Goal: Check status: Check status

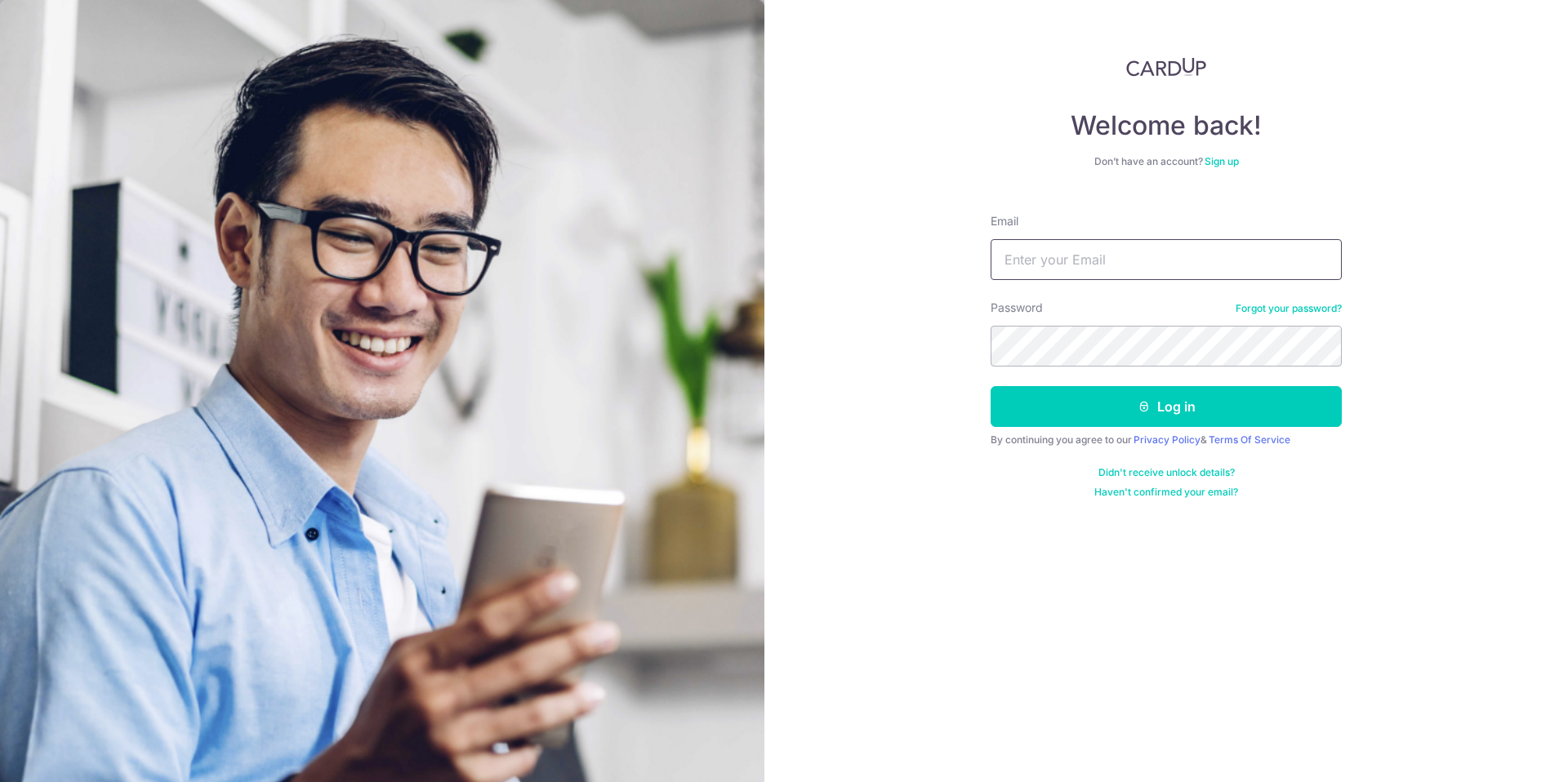
click at [1057, 260] on input "Email" at bounding box center [1166, 259] width 351 height 41
type input "[EMAIL_ADDRESS][PERSON_NAME][DOMAIN_NAME]"
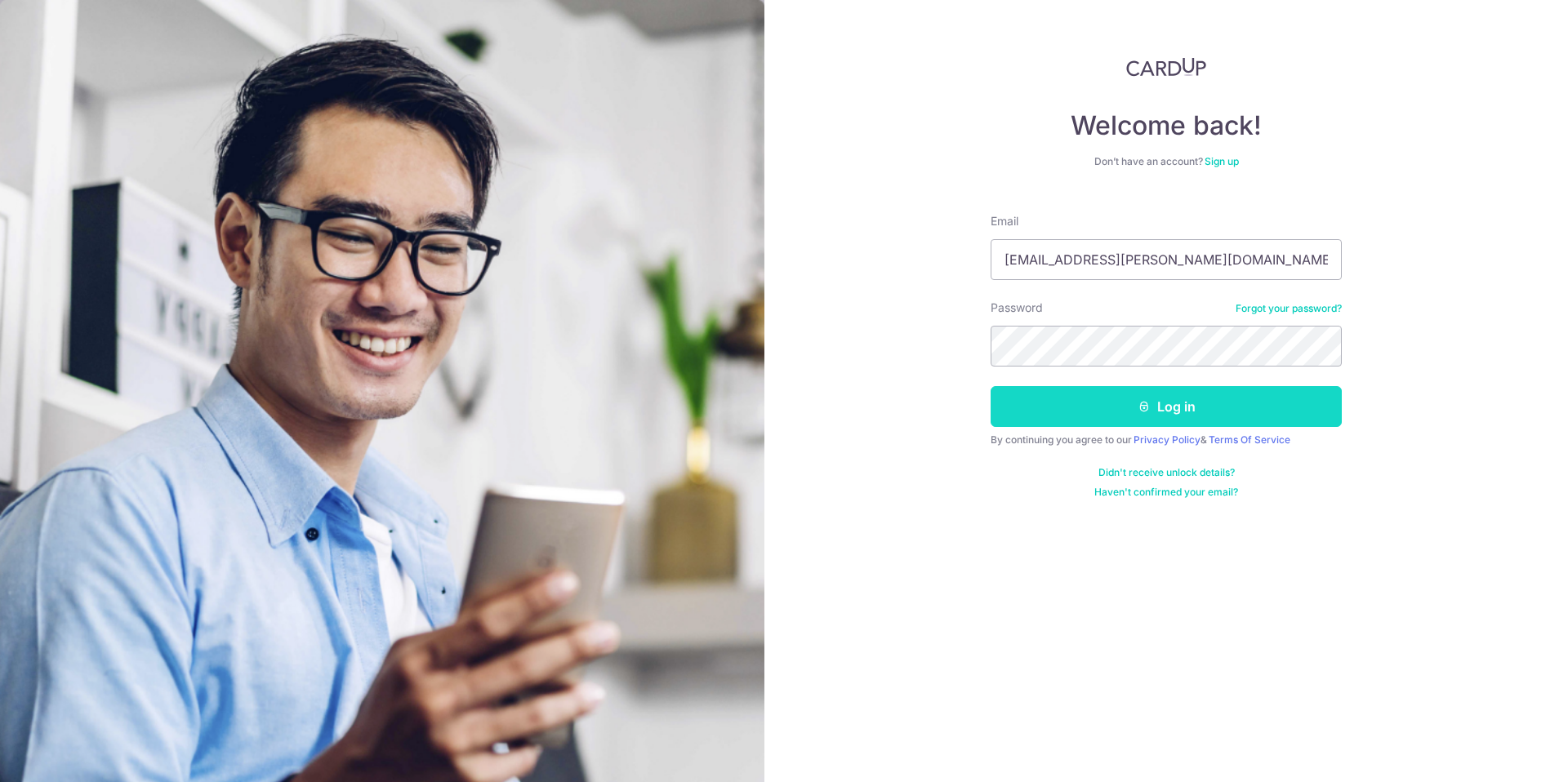
click at [1190, 399] on button "Log in" at bounding box center [1166, 406] width 351 height 41
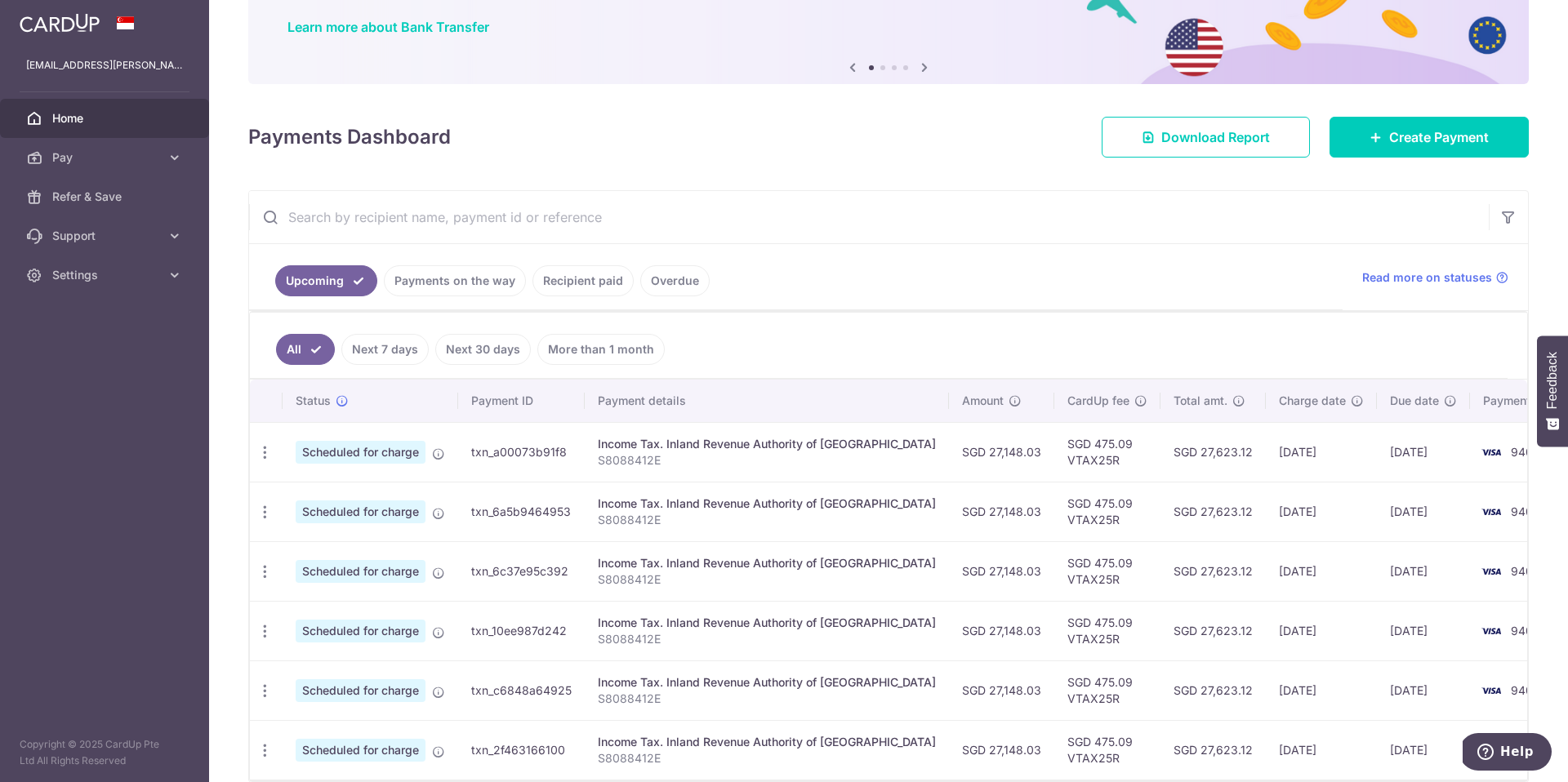
scroll to position [212, 0]
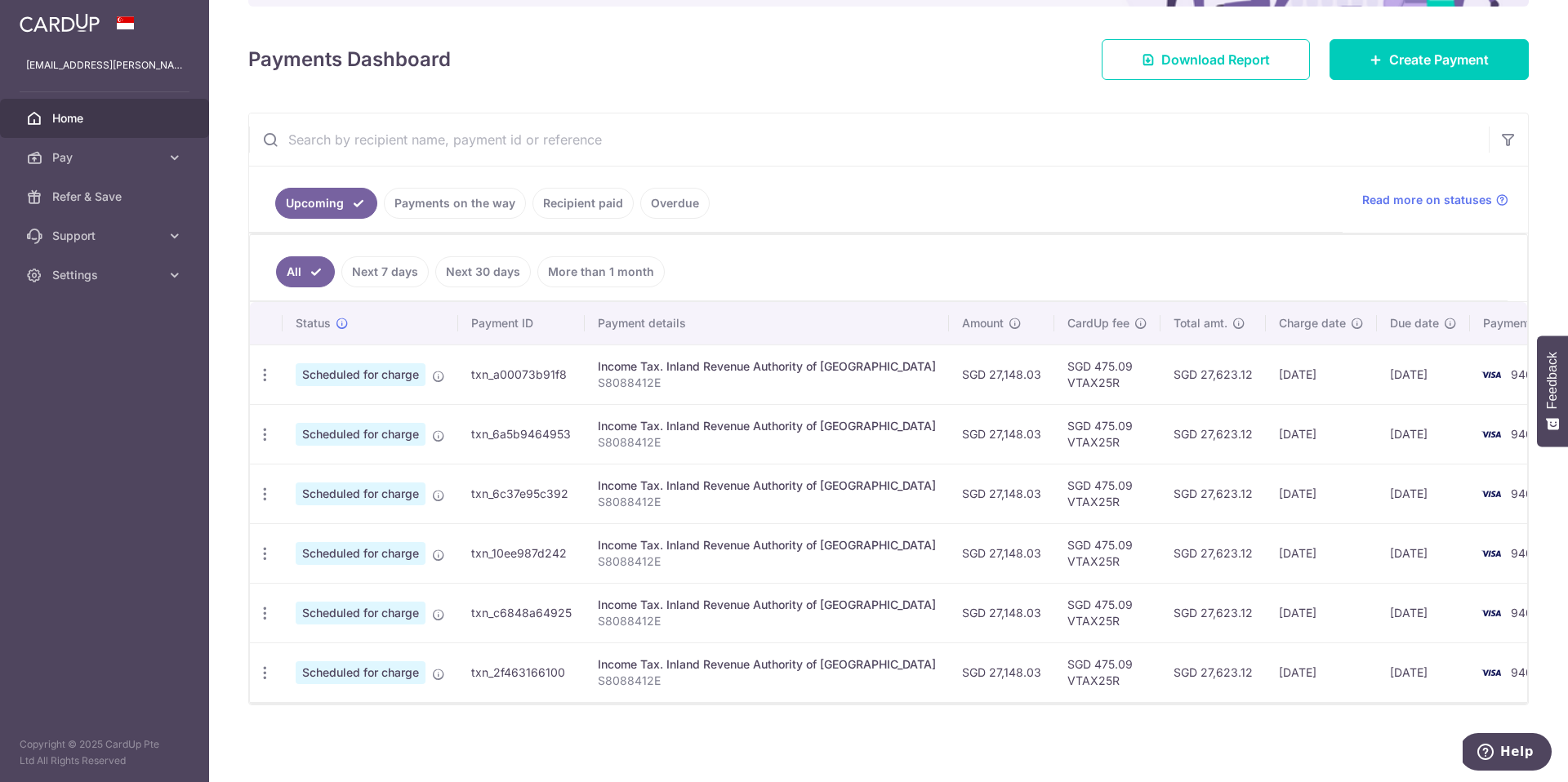
click at [452, 201] on link "Payments on the way" at bounding box center [455, 203] width 142 height 31
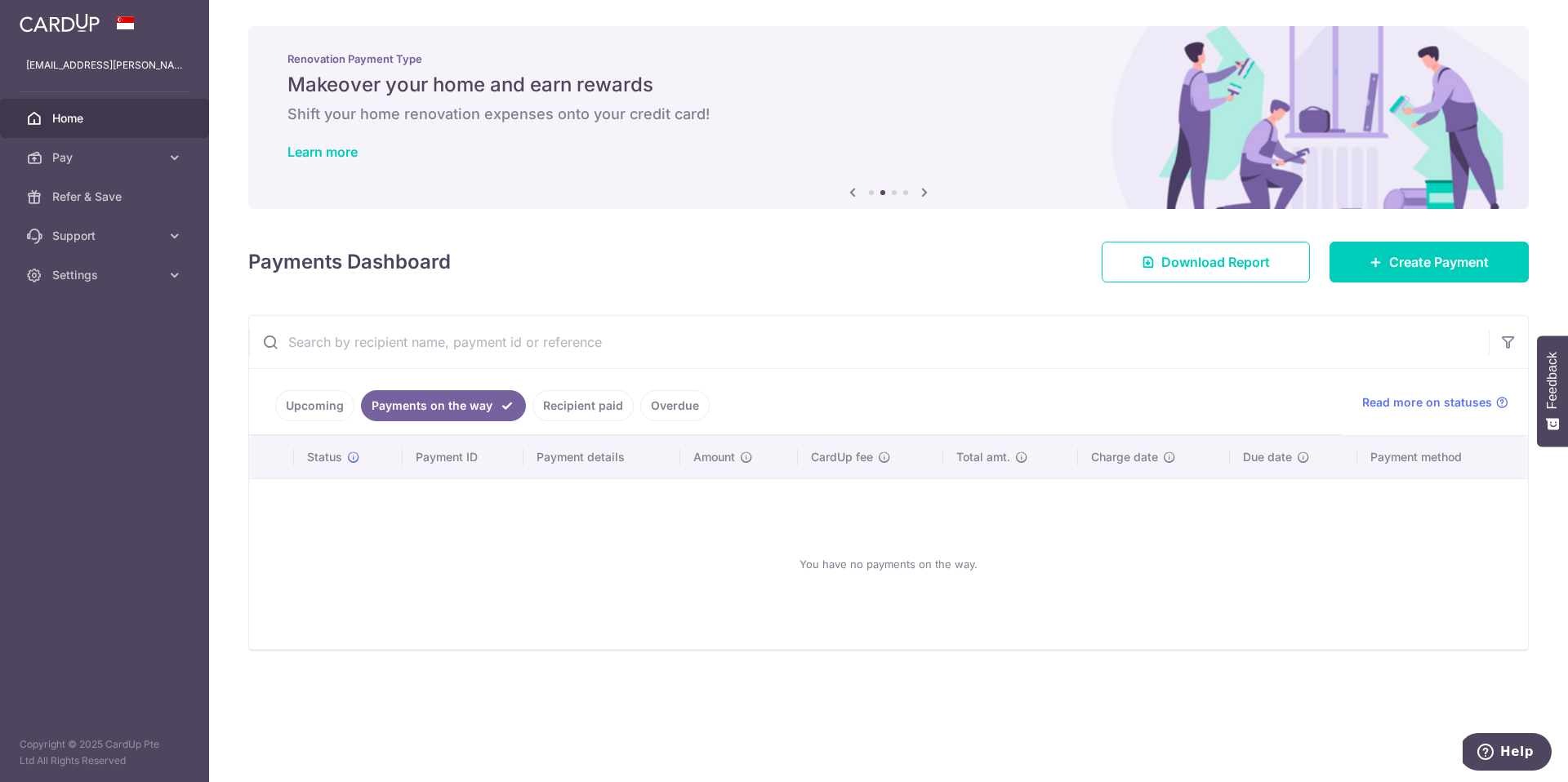
click at [928, 189] on icon at bounding box center [924, 192] width 19 height 20
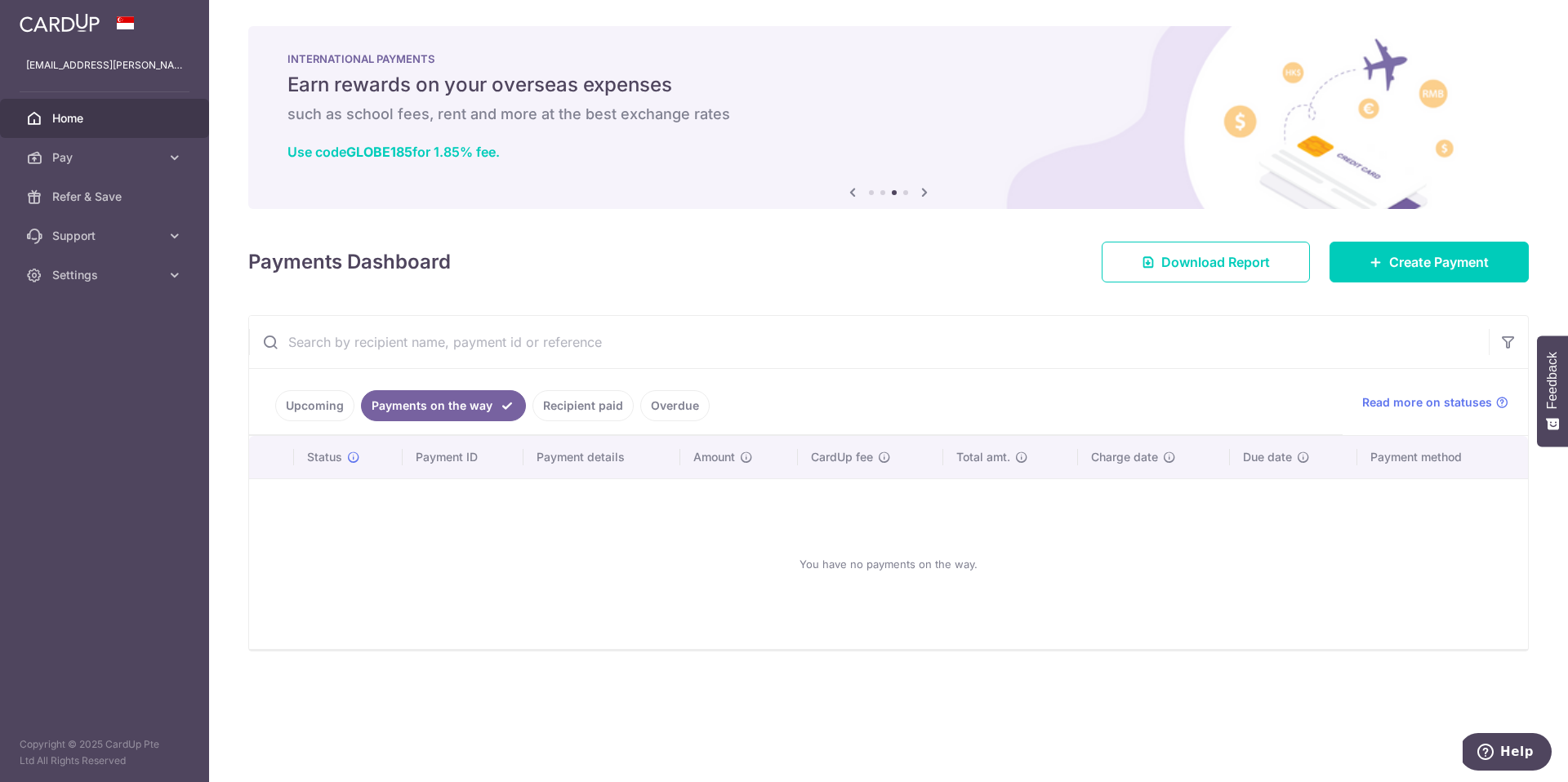
click at [925, 195] on icon at bounding box center [924, 192] width 19 height 20
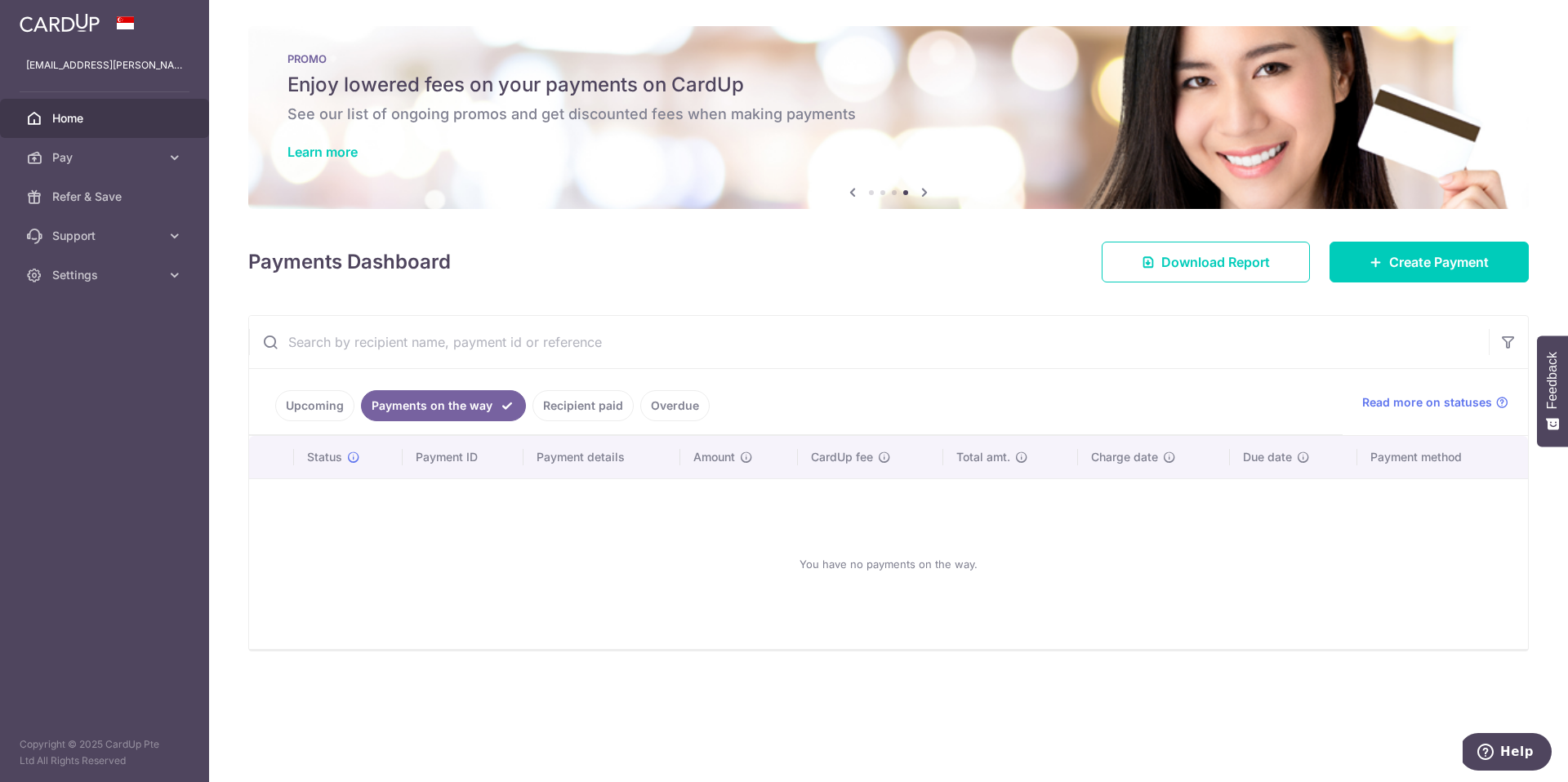
click at [602, 408] on link "Recipient paid" at bounding box center [583, 406] width 102 height 31
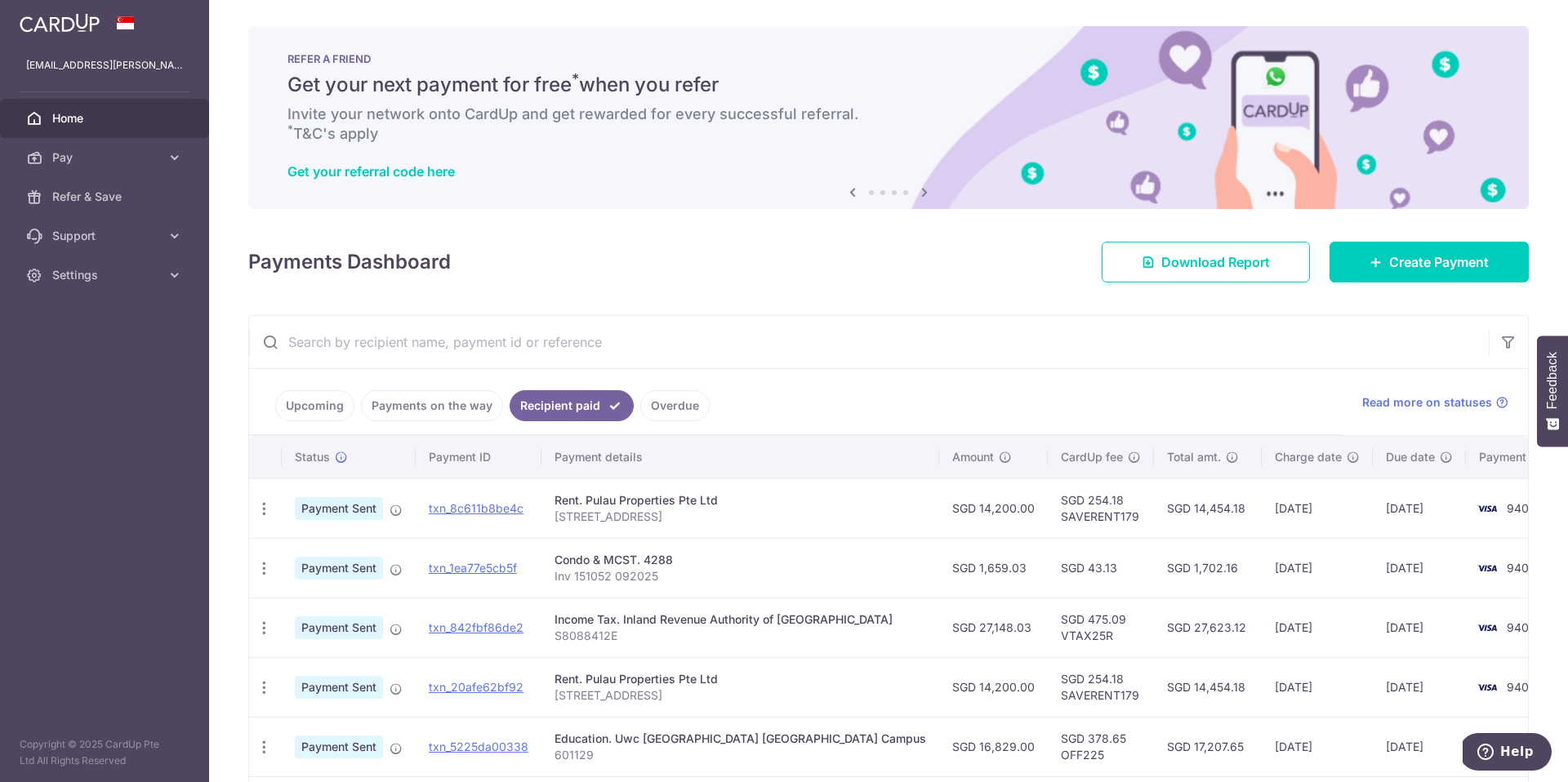
click at [379, 400] on link "Payments on the way" at bounding box center [432, 406] width 142 height 31
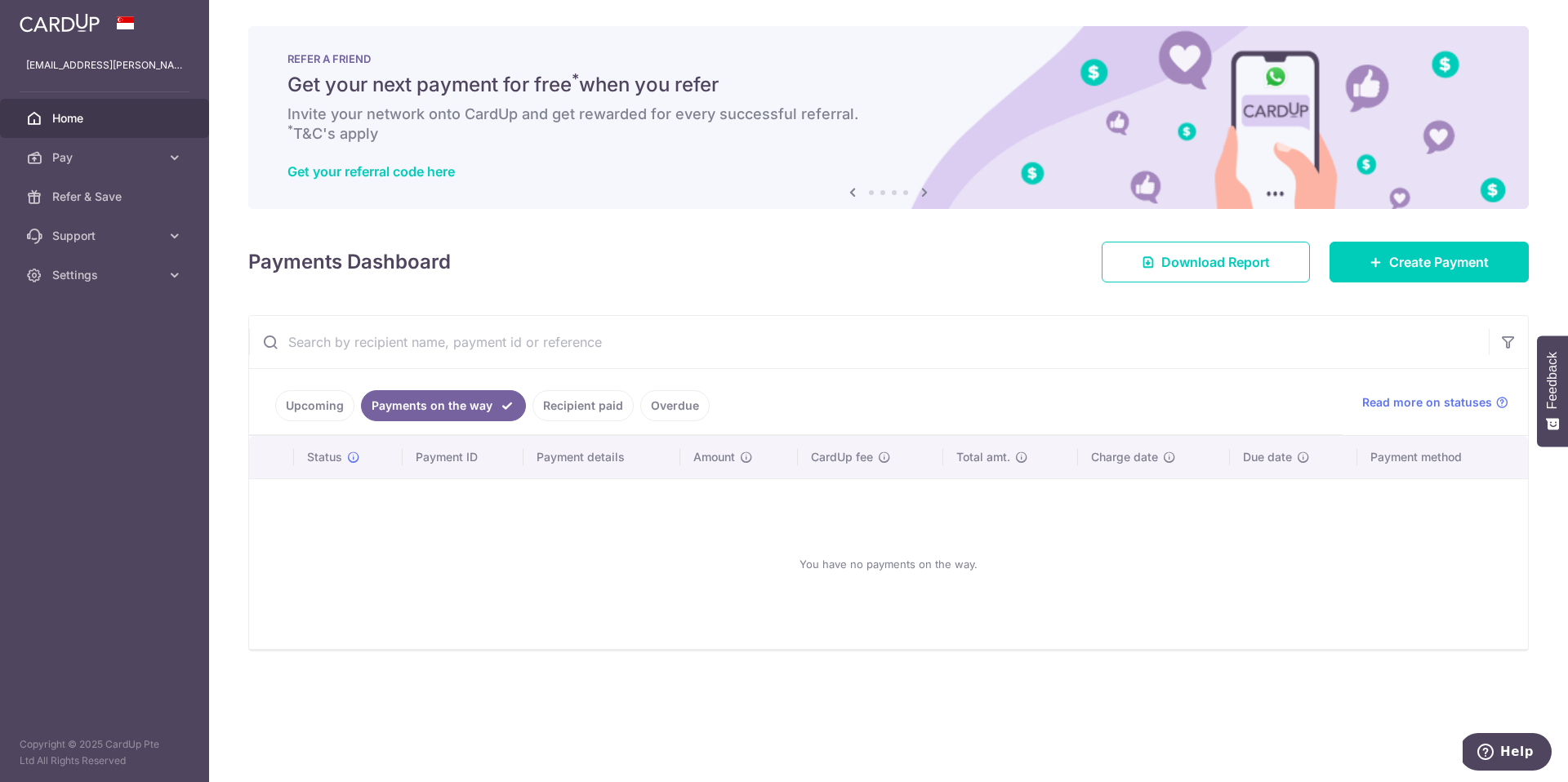
click at [580, 411] on link "Recipient paid" at bounding box center [583, 406] width 102 height 31
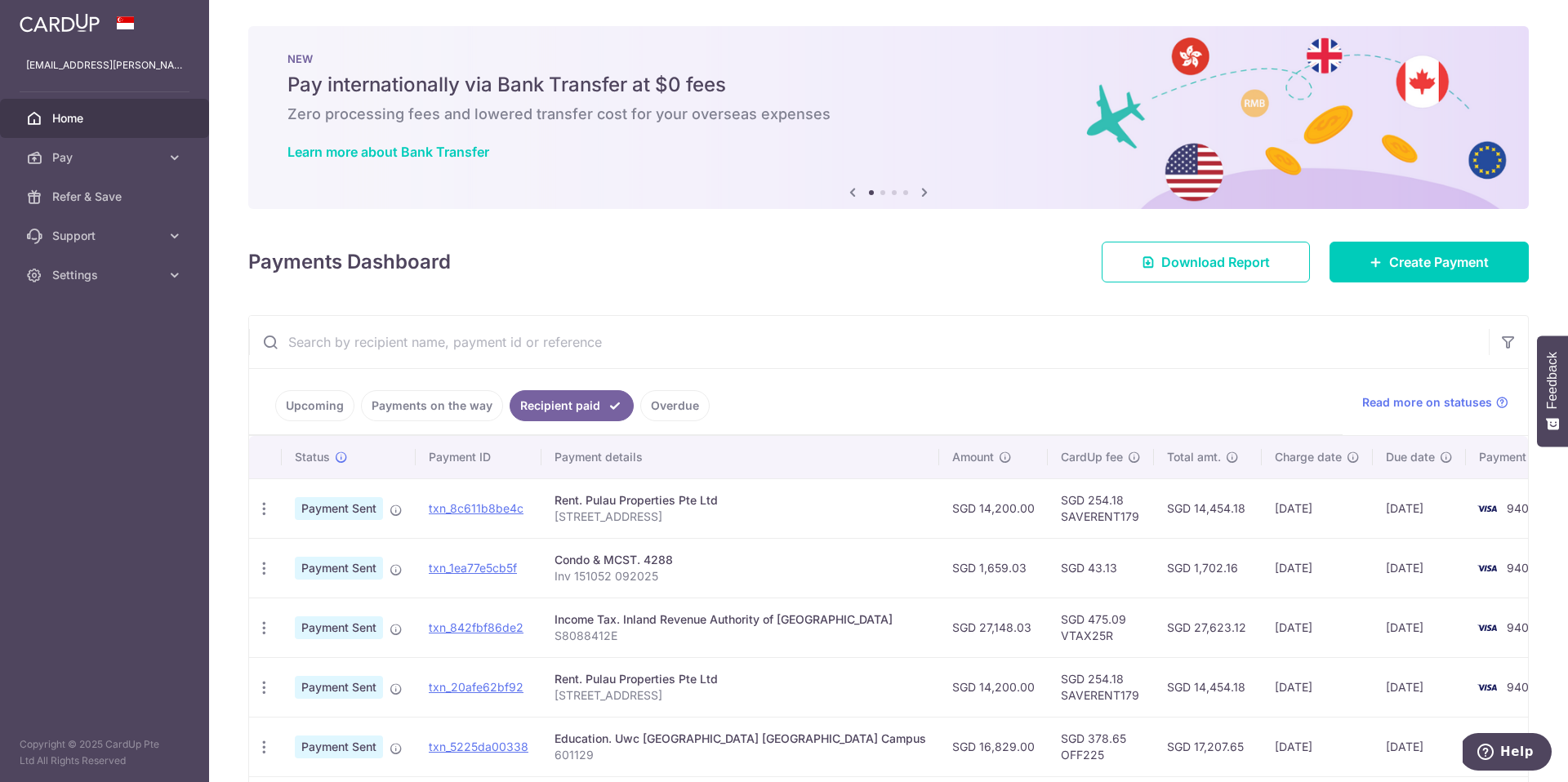
click at [680, 397] on link "Overdue" at bounding box center [676, 406] width 70 height 31
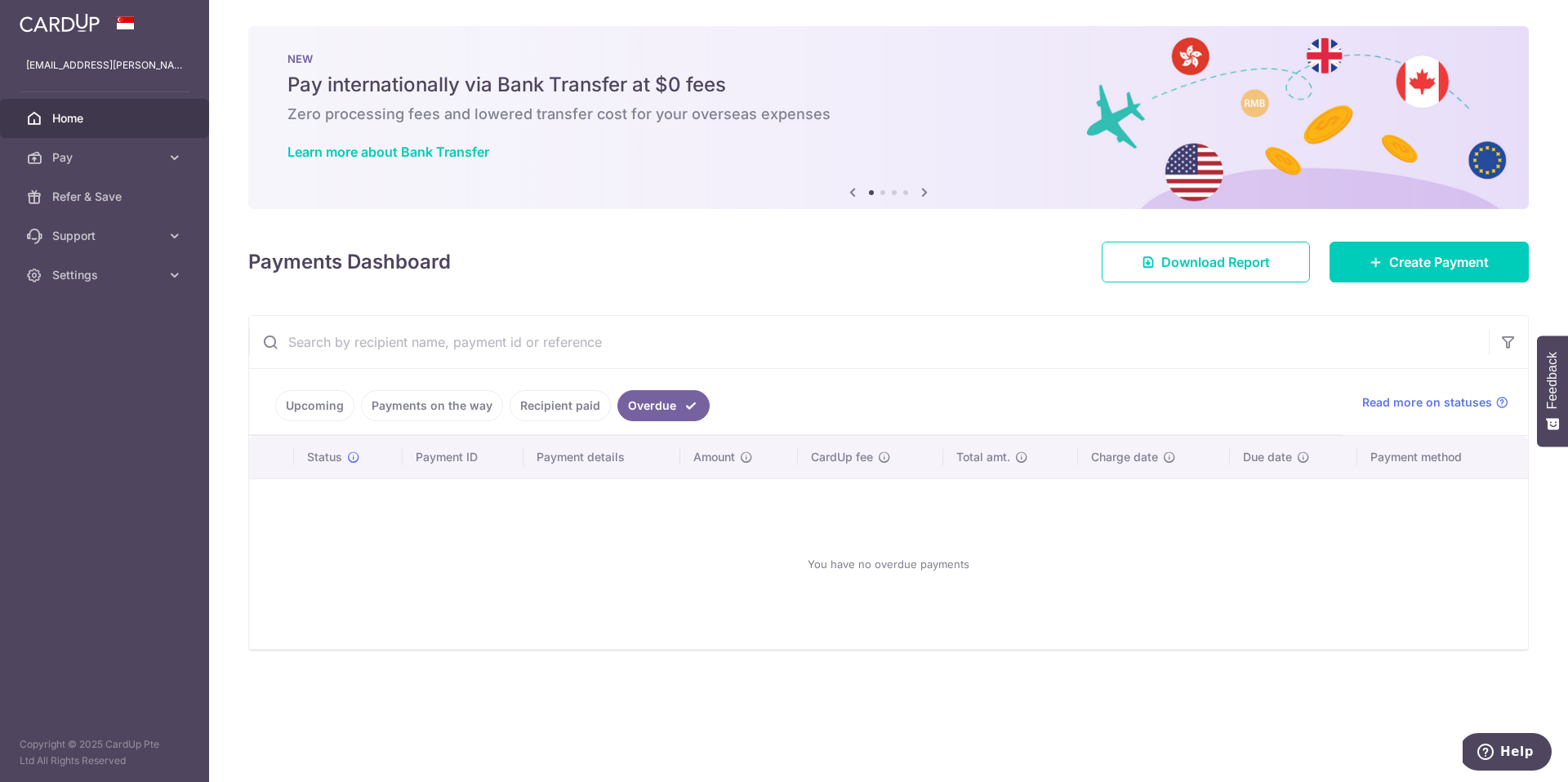
click at [556, 410] on link "Recipient paid" at bounding box center [560, 406] width 102 height 31
